Goal: Navigation & Orientation: Go to known website

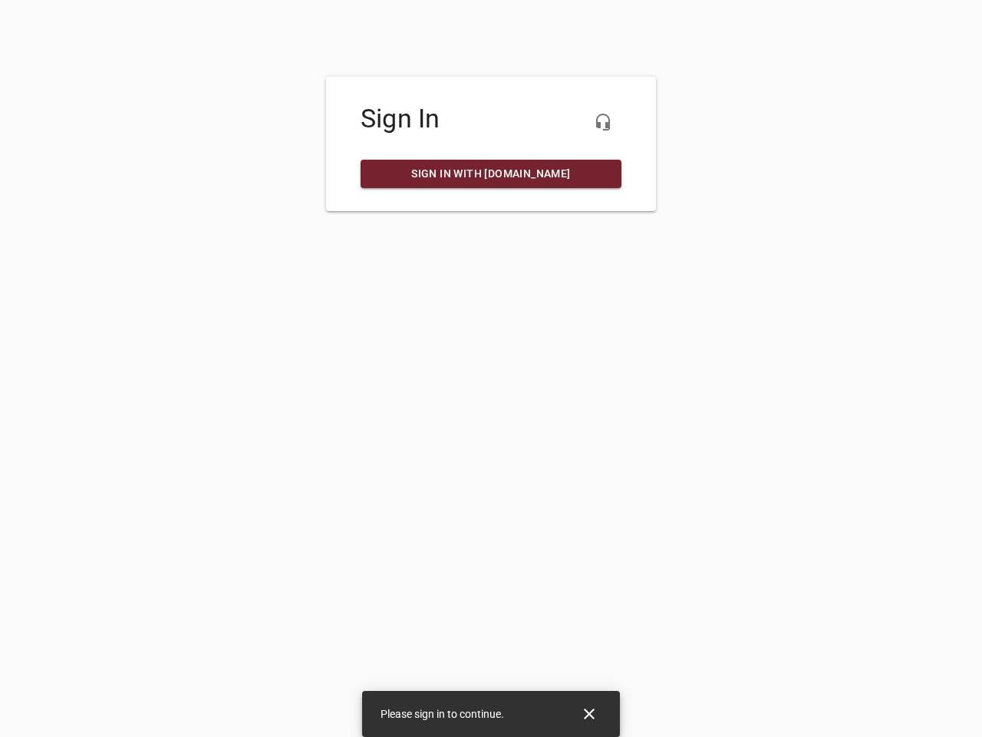
click at [603, 122] on icon "button" at bounding box center [603, 122] width 18 height 18
click at [589, 714] on icon "Close" at bounding box center [589, 713] width 11 height 11
